Goal: Task Accomplishment & Management: Complete application form

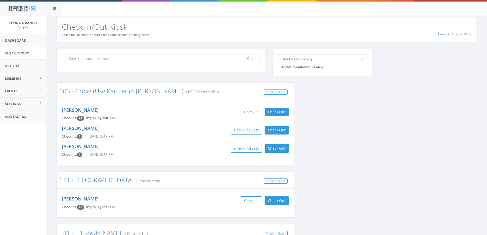
click at [100, 61] on input "search" at bounding box center [156, 58] width 182 height 9
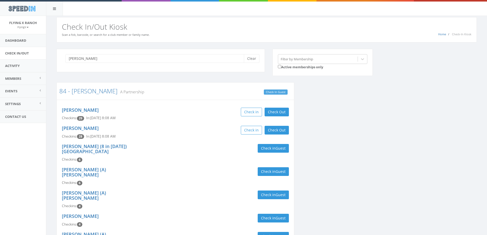
type input "Tutt"
click at [275, 93] on link "Check In Guest" at bounding box center [276, 91] width 24 height 5
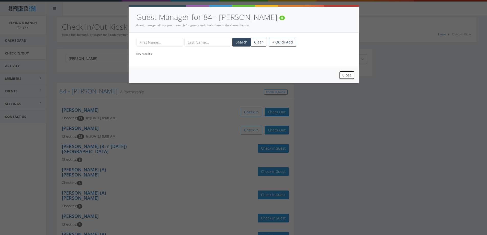
click at [348, 74] on button "Close" at bounding box center [347, 75] width 16 height 9
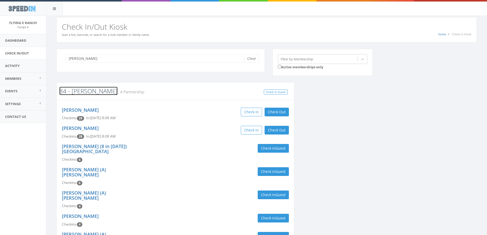
click at [79, 92] on link "84 - [PERSON_NAME]" at bounding box center [88, 91] width 58 height 8
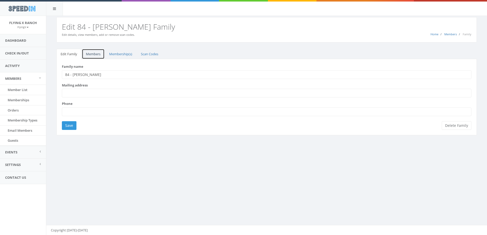
click at [99, 53] on link "Members" at bounding box center [93, 54] width 23 height 10
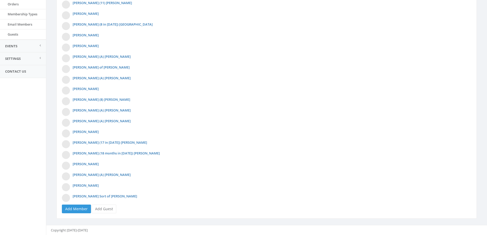
scroll to position [106, 0]
click at [105, 209] on link "Add Guest" at bounding box center [104, 208] width 25 height 9
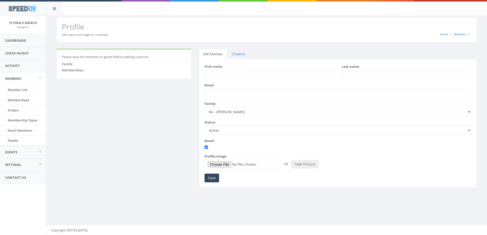
click at [228, 72] on input "First name" at bounding box center [269, 74] width 130 height 9
type input "[PERSON_NAME]"
click at [212, 181] on input "Save" at bounding box center [211, 178] width 15 height 9
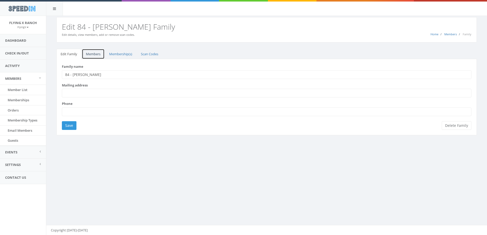
click at [96, 56] on link "Members" at bounding box center [93, 54] width 23 height 10
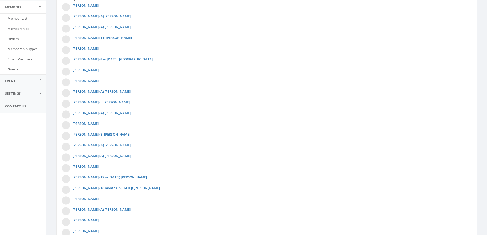
scroll to position [117, 0]
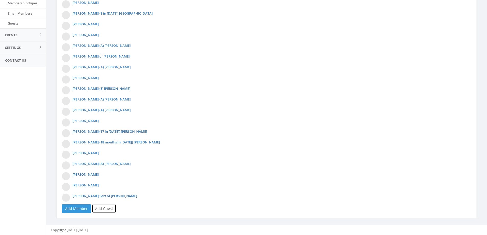
click at [103, 210] on link "Add Guest" at bounding box center [104, 208] width 25 height 9
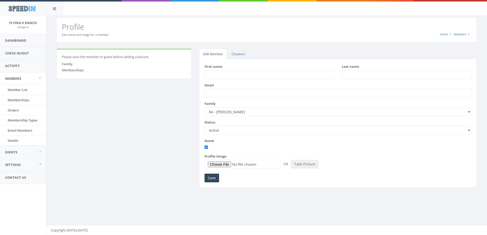
click at [223, 77] on input "First name" at bounding box center [269, 74] width 130 height 9
type input "[PERSON_NAME]"
click at [354, 76] on input "Last name" at bounding box center [407, 74] width 130 height 9
click at [217, 73] on input "Kathy" at bounding box center [269, 74] width 130 height 9
click at [364, 76] on input "Last name" at bounding box center [407, 74] width 130 height 9
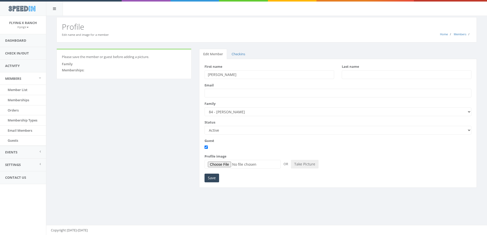
type input "b"
type input "a"
type input "c"
type input "d"
type input "e"
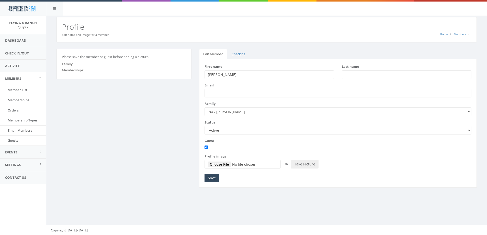
type input "f"
type input "g"
type input "j"
type input "m"
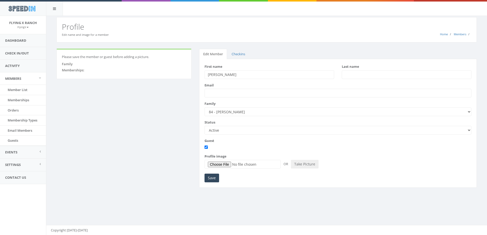
type input "n"
type input "b"
type input "Barnes"
click at [213, 178] on input "Save" at bounding box center [211, 178] width 15 height 9
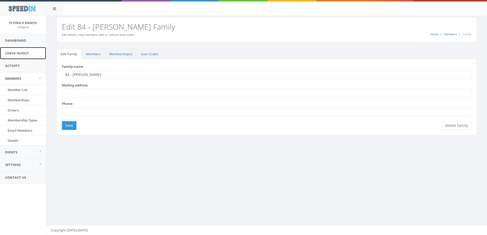
click at [28, 55] on link "Check In/Out" at bounding box center [23, 53] width 46 height 13
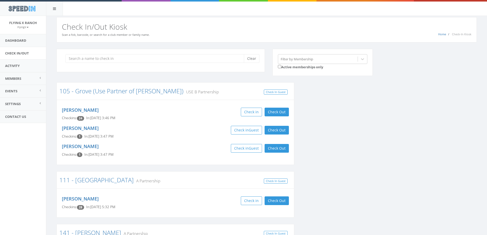
click at [91, 61] on input "search" at bounding box center [156, 58] width 182 height 9
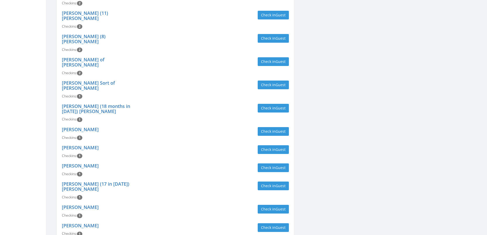
scroll to position [340, 0]
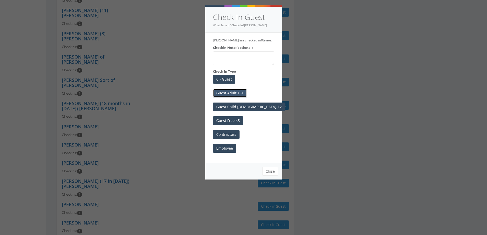
click at [232, 94] on button "Guest Adult 13+" at bounding box center [230, 93] width 34 height 9
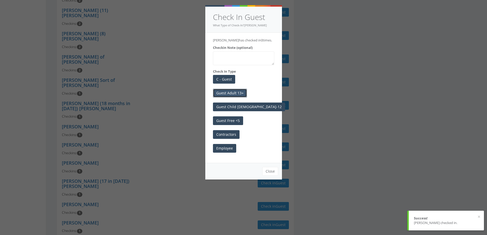
click at [217, 93] on button "Guest Adult 13+" at bounding box center [230, 93] width 34 height 9
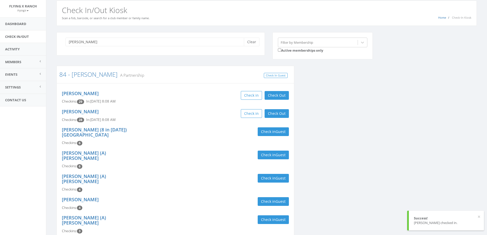
scroll to position [0, 0]
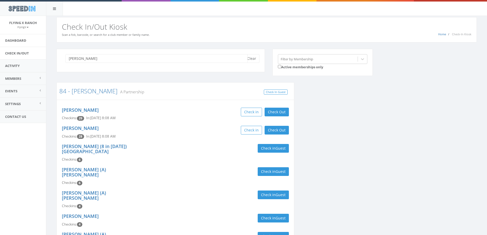
drag, startPoint x: 83, startPoint y: 55, endPoint x: 0, endPoint y: 41, distance: 84.5
click at [0, 60] on body "SpeedIn SpeedIn Flying X Ranch FlyingX My Profile Logout Dashboard Check In/Out…" at bounding box center [243, 117] width 487 height 235
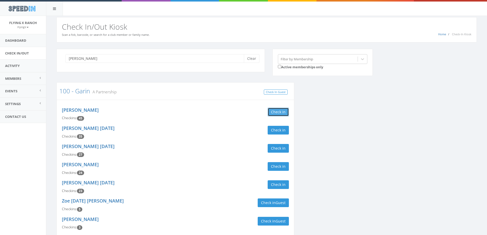
click at [276, 111] on button "Check in" at bounding box center [278, 112] width 21 height 9
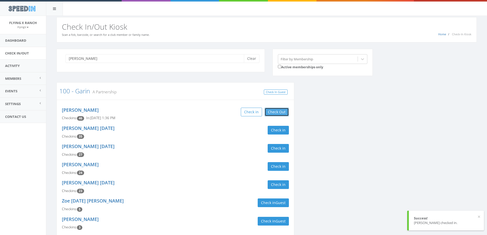
click at [281, 112] on button "Check Out" at bounding box center [277, 112] width 24 height 9
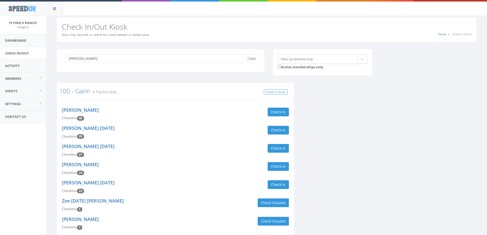
drag, startPoint x: 101, startPoint y: 60, endPoint x: 0, endPoint y: 59, distance: 101.5
click at [0, 57] on body "SpeedIn SpeedIn Flying X Ranch FlyingX My Profile Logout Dashboard Check In/Out…" at bounding box center [243, 117] width 487 height 235
type input "[PERSON_NAME]"
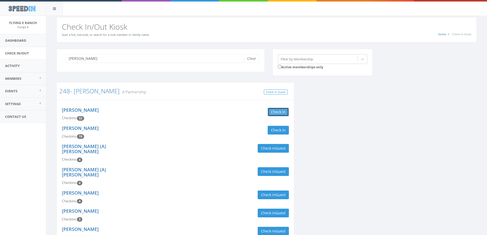
click at [283, 112] on button "Check in" at bounding box center [278, 112] width 21 height 9
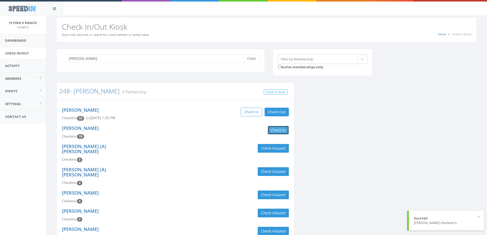
click at [283, 133] on button "Check in" at bounding box center [278, 130] width 21 height 9
